Goal: Book appointment/travel/reservation

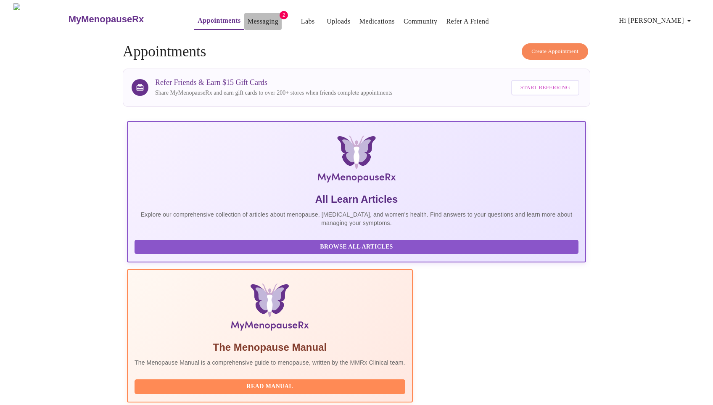
click at [248, 16] on link "Messaging" at bounding box center [263, 22] width 31 height 12
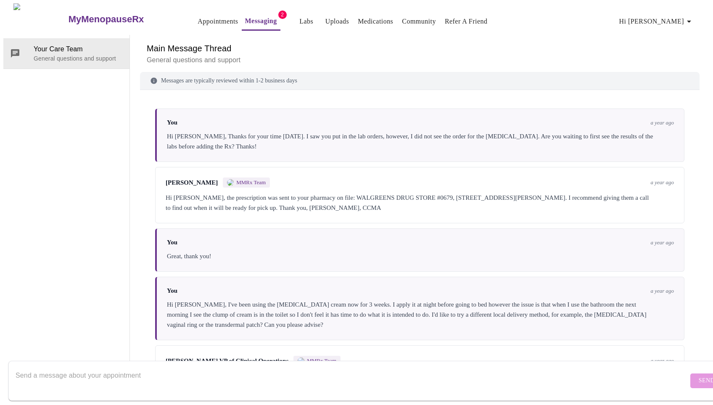
scroll to position [430, 0]
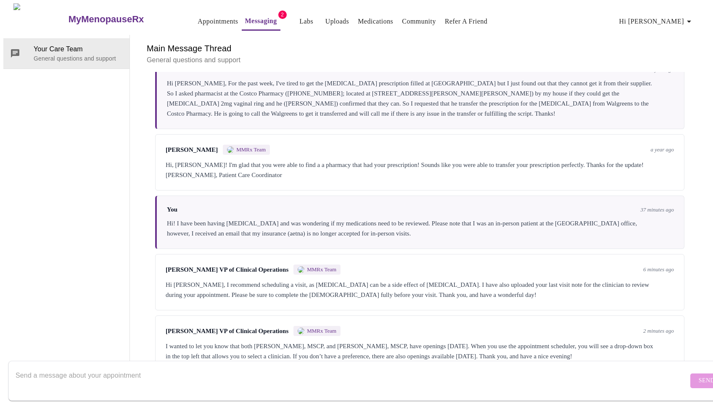
click at [177, 374] on textarea "Send a message about your appointment" at bounding box center [352, 380] width 672 height 27
type textarea "Thank you so much for the quick reply. I will schedule a visit. Thanks again!"
click at [699, 375] on span "Send" at bounding box center [707, 380] width 16 height 11
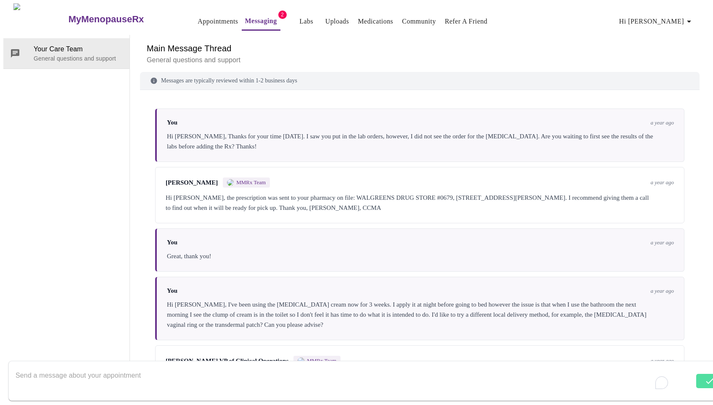
scroll to position [0, 0]
click at [203, 17] on link "Appointments" at bounding box center [218, 22] width 40 height 12
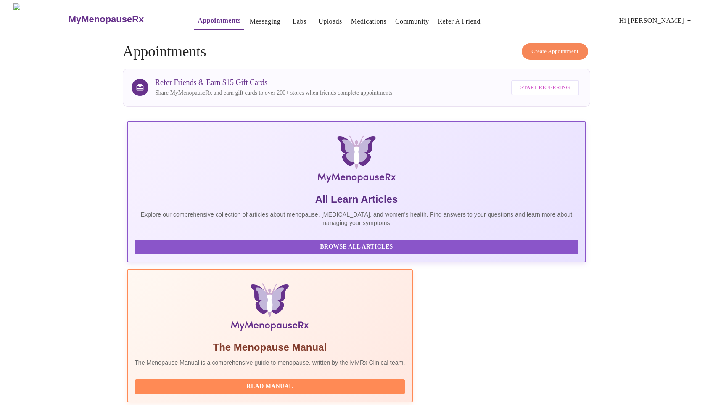
click at [552, 47] on span "Create Appointment" at bounding box center [554, 52] width 47 height 10
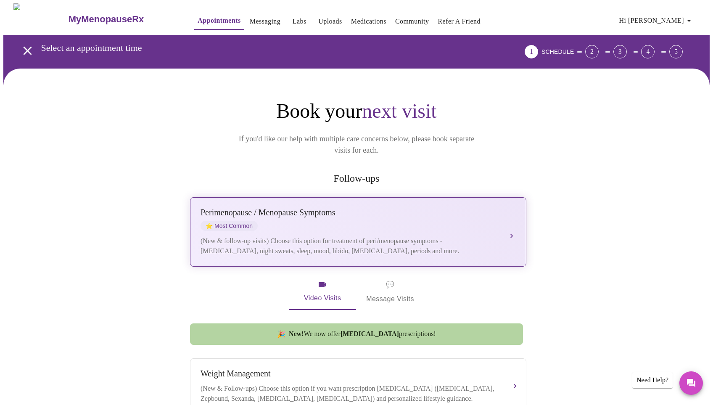
click at [349, 216] on div "[MEDICAL_DATA] / Menopause Symptoms ⭐ Most Common" at bounding box center [349, 219] width 298 height 23
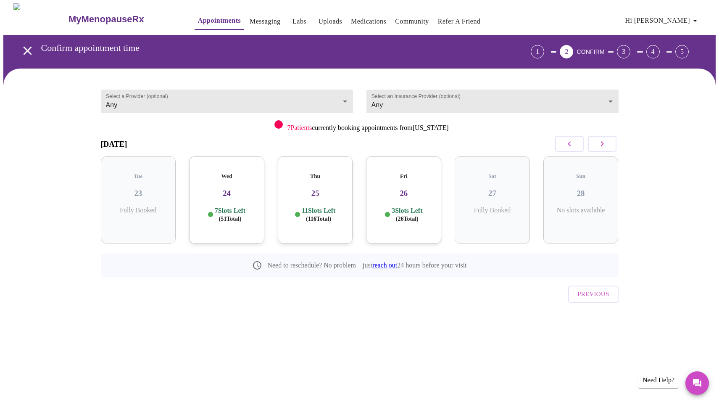
click at [227, 206] on p "7 Slots Left ( 51 Total)" at bounding box center [230, 214] width 31 height 16
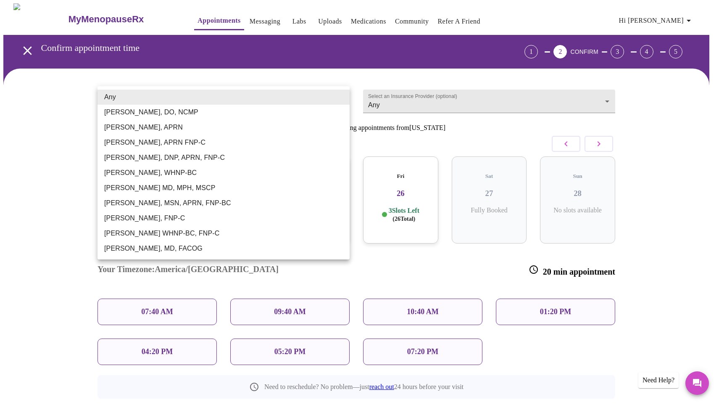
click at [343, 98] on body "MyMenopauseRx Appointments Messaging Labs Uploads Medications Community Refer a…" at bounding box center [359, 234] width 712 height 463
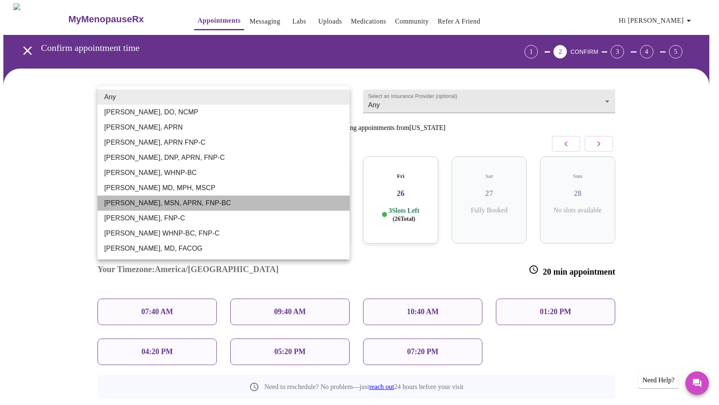
click at [171, 201] on li "[PERSON_NAME], MSN, APRN, FNP-BC" at bounding box center [224, 202] width 252 height 15
type input "[PERSON_NAME], MSN, APRN, FNP-BC"
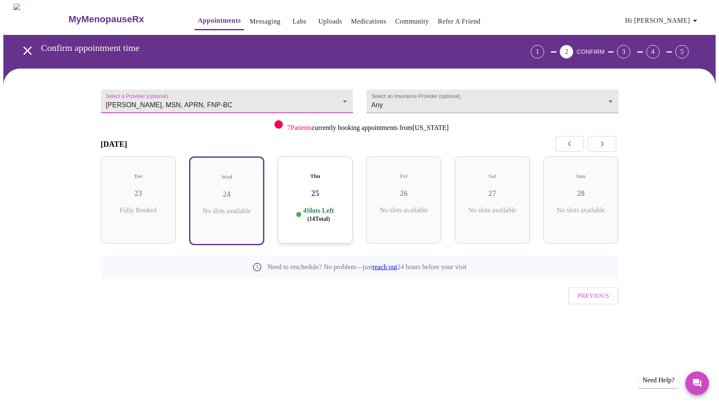
click at [327, 189] on h3 "25" at bounding box center [316, 193] width 62 height 9
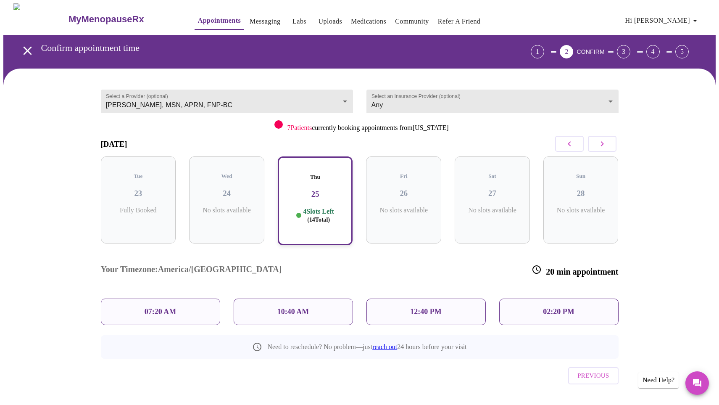
click at [288, 307] on p "10:40 AM" at bounding box center [293, 311] width 32 height 9
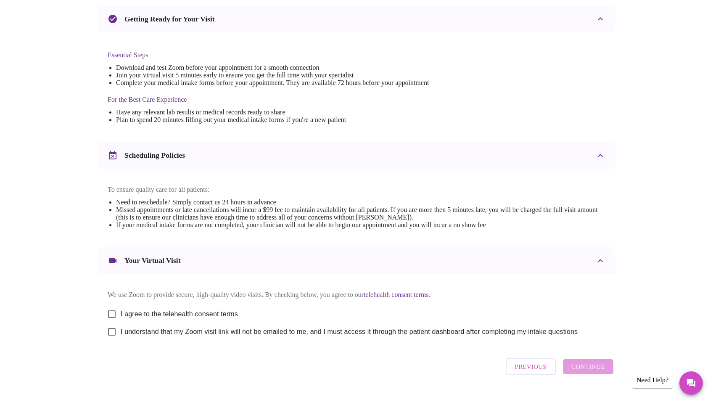
scroll to position [203, 0]
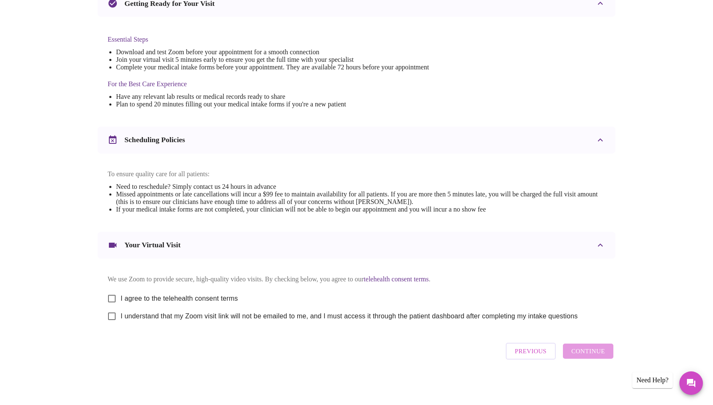
click at [114, 295] on input "I agree to the telehealth consent terms" at bounding box center [112, 299] width 18 height 18
checkbox input "true"
click at [111, 315] on input "I understand that my Zoom visit link will not be emailed to me, and I must acce…" at bounding box center [112, 316] width 18 height 18
checkbox input "true"
click at [591, 355] on span "Continue" at bounding box center [588, 350] width 34 height 11
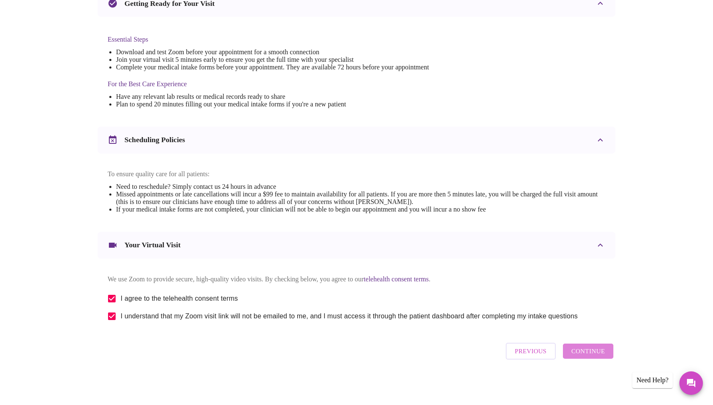
scroll to position [0, 0]
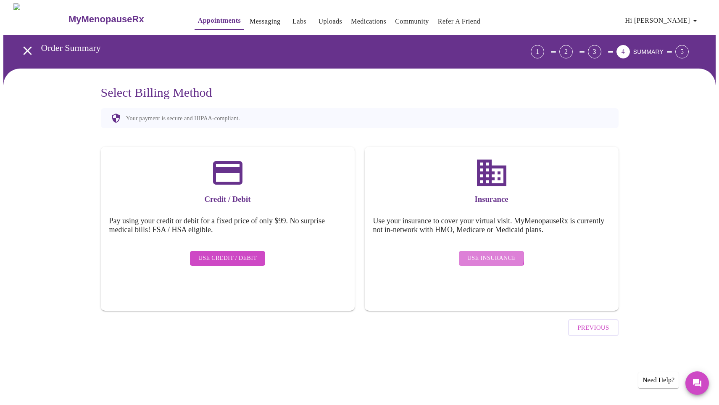
click at [489, 253] on span "Use Insurance" at bounding box center [491, 258] width 48 height 11
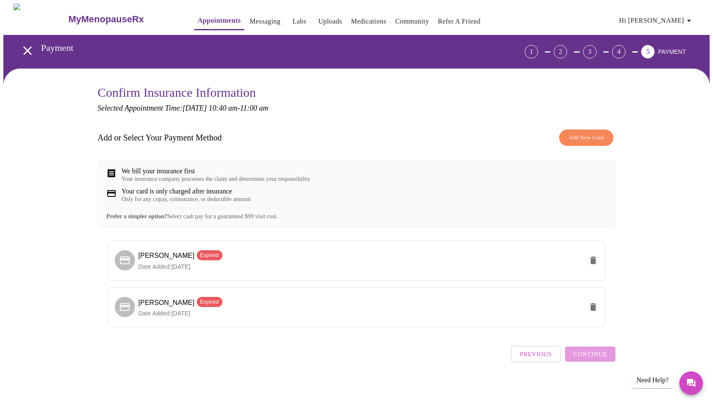
click at [586, 134] on span "Add New Card" at bounding box center [586, 138] width 35 height 10
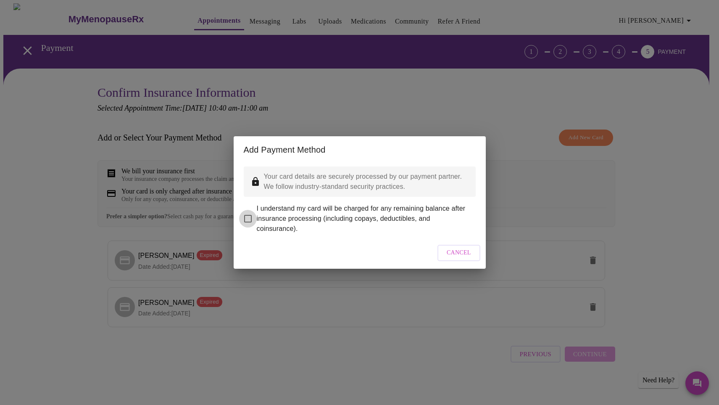
click at [246, 215] on input "I understand my card will be charged for any remaining balance after insurance …" at bounding box center [248, 219] width 18 height 18
checkbox input "true"
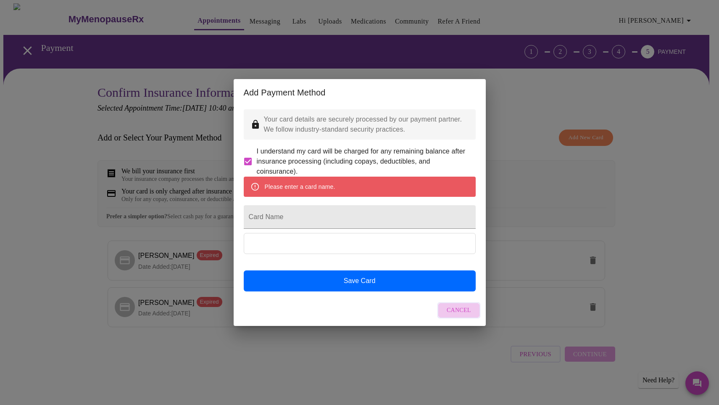
click at [466, 316] on span "Cancel" at bounding box center [459, 310] width 24 height 11
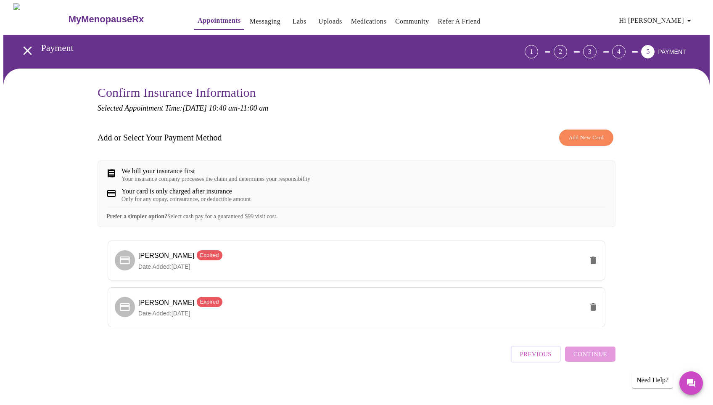
click at [593, 134] on span "Add New Card" at bounding box center [586, 138] width 35 height 10
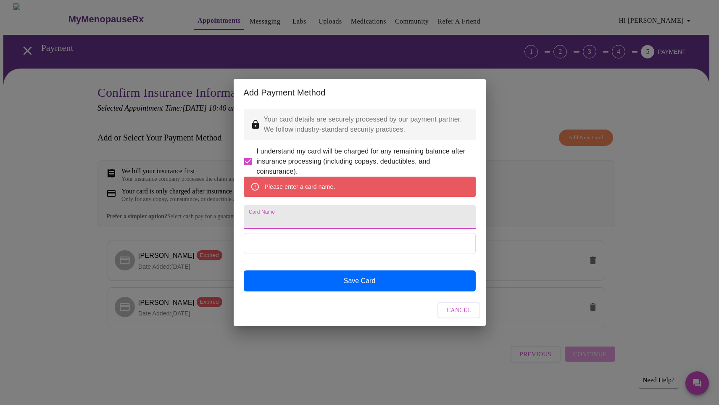
click at [267, 221] on input "Card Name" at bounding box center [360, 217] width 232 height 24
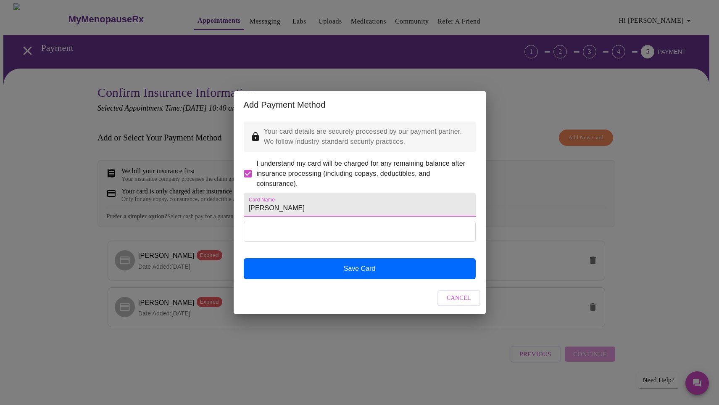
type input "[PERSON_NAME]"
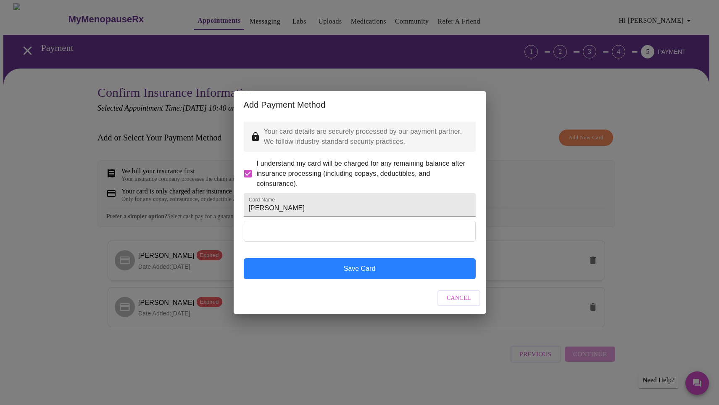
click at [361, 276] on button "Save Card" at bounding box center [360, 268] width 232 height 21
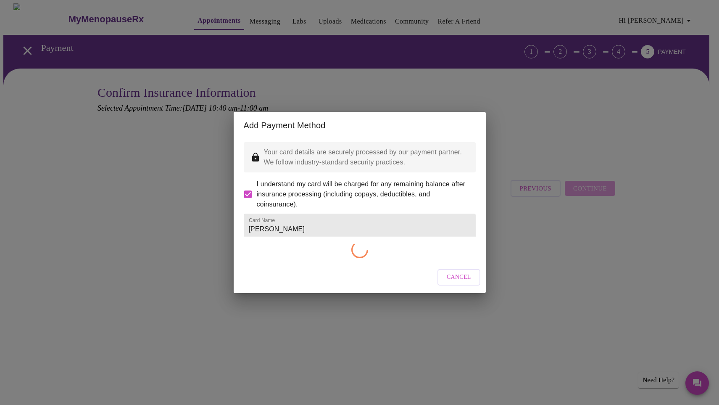
checkbox input "false"
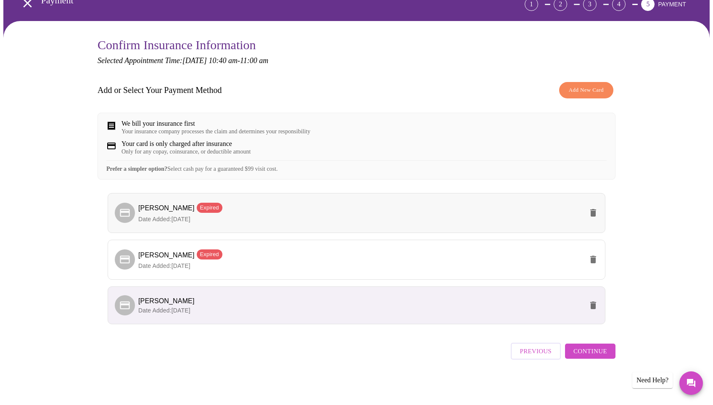
scroll to position [54, 0]
click at [600, 353] on span "Continue" at bounding box center [590, 350] width 34 height 11
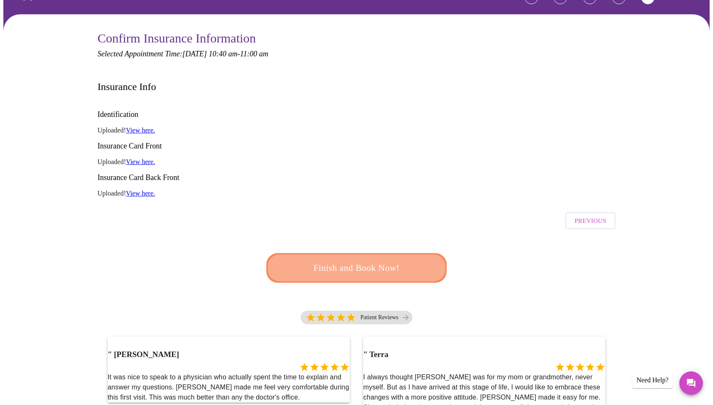
click at [374, 260] on span "Finish and Book Now!" at bounding box center [356, 268] width 156 height 16
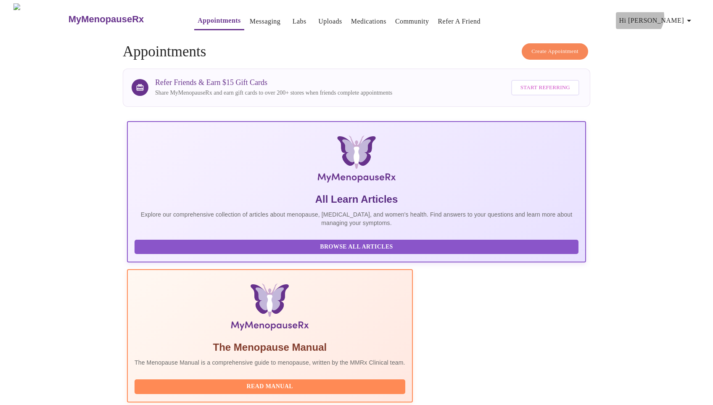
click at [681, 15] on span "Hi [PERSON_NAME]" at bounding box center [656, 21] width 75 height 12
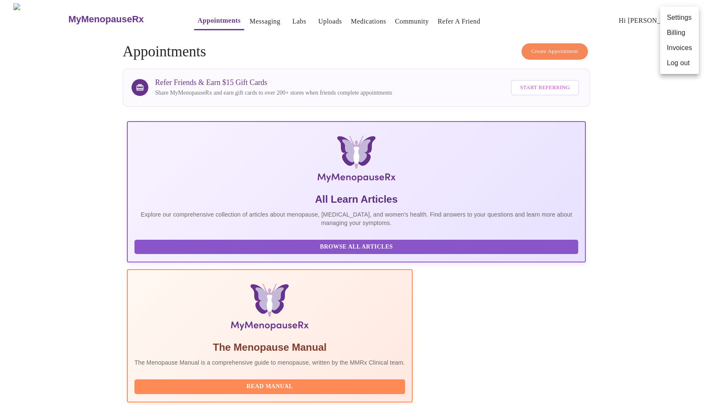
click at [623, 382] on div at bounding box center [359, 202] width 719 height 405
